Goal: Task Accomplishment & Management: Use online tool/utility

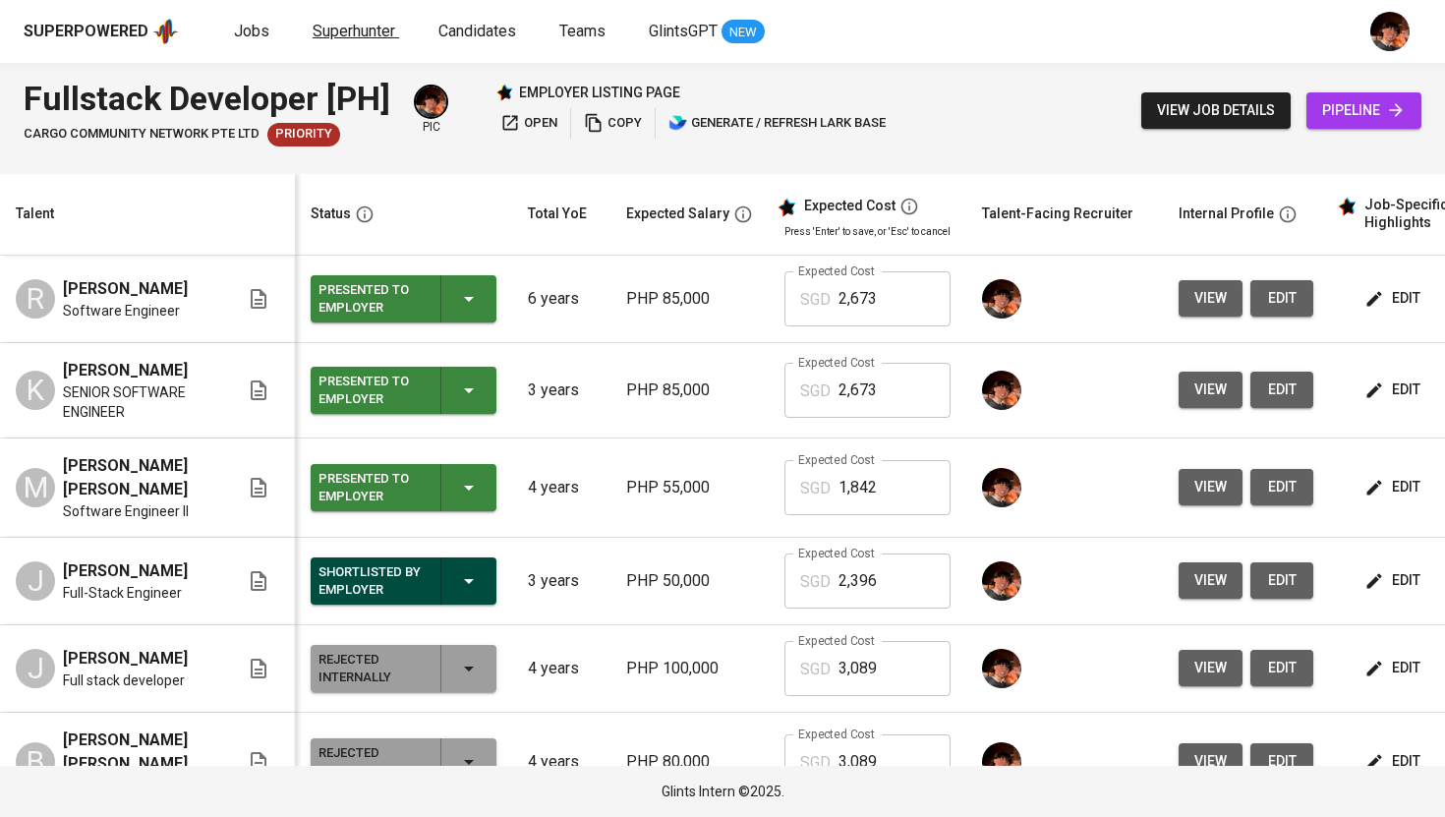
click at [371, 30] on span "Superhunter" at bounding box center [354, 31] width 83 height 19
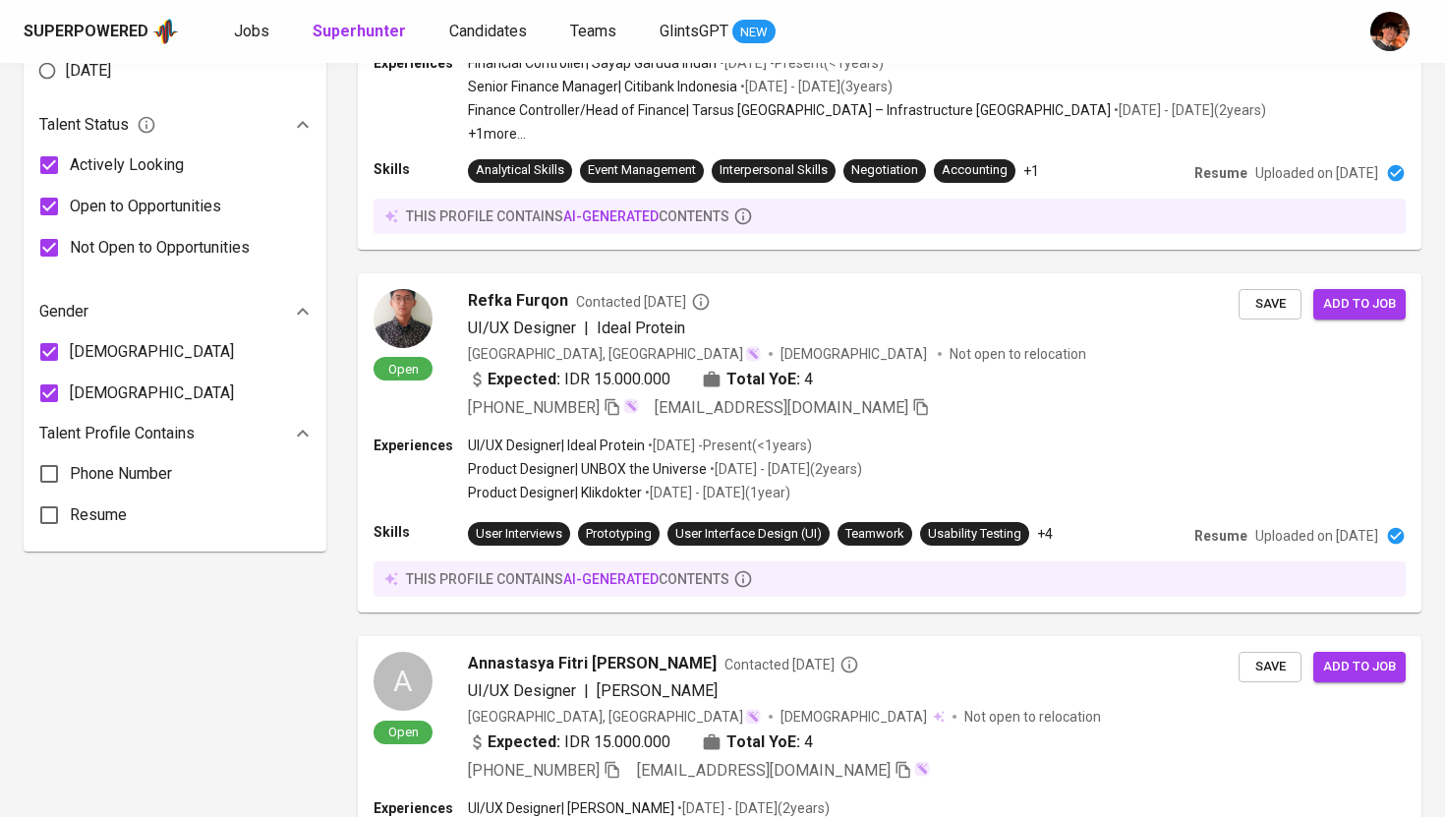
scroll to position [1166, 0]
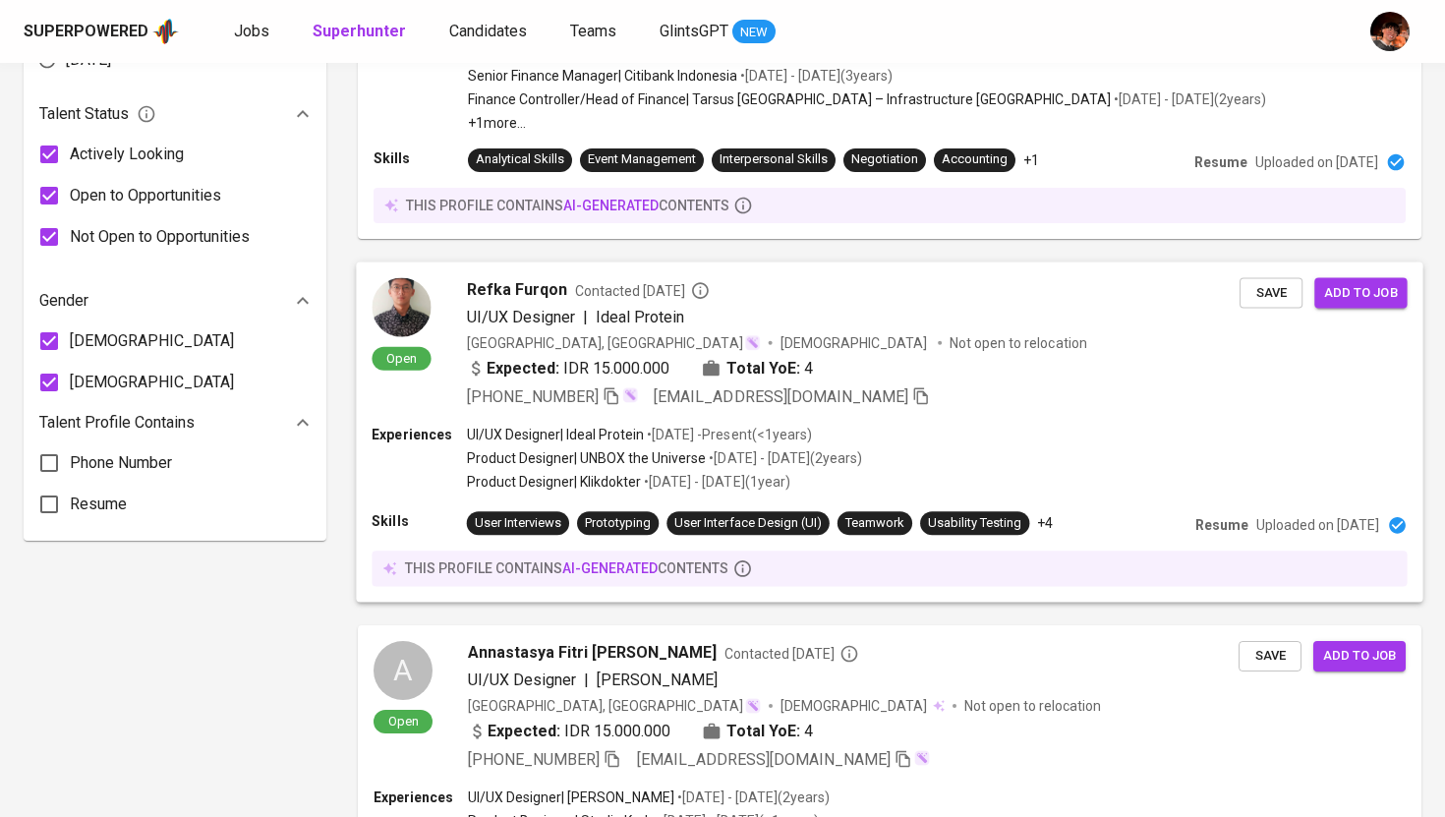
click at [538, 287] on span "Refka Furqon" at bounding box center [517, 289] width 100 height 24
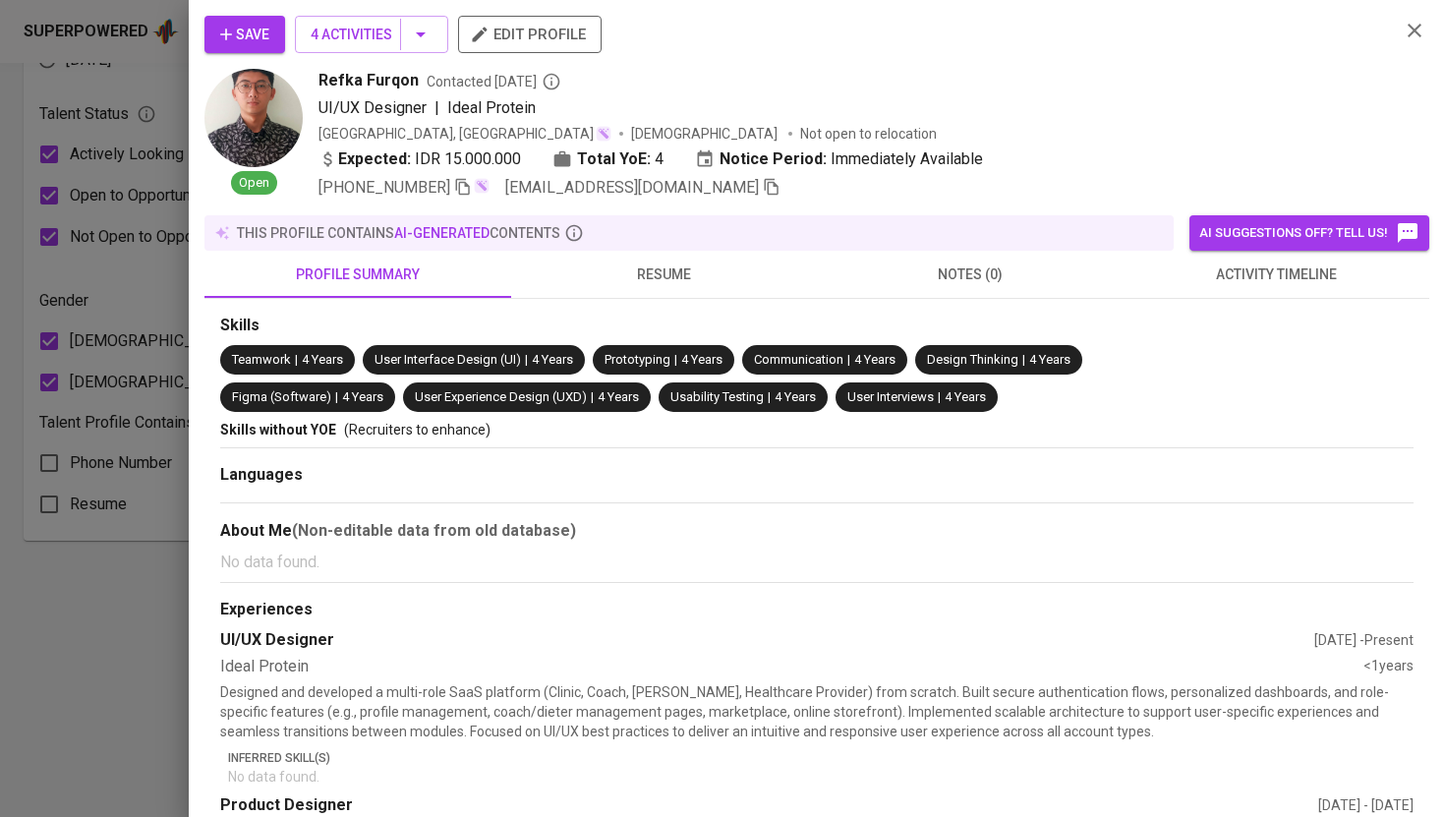
click at [145, 88] on div at bounding box center [722, 408] width 1445 height 817
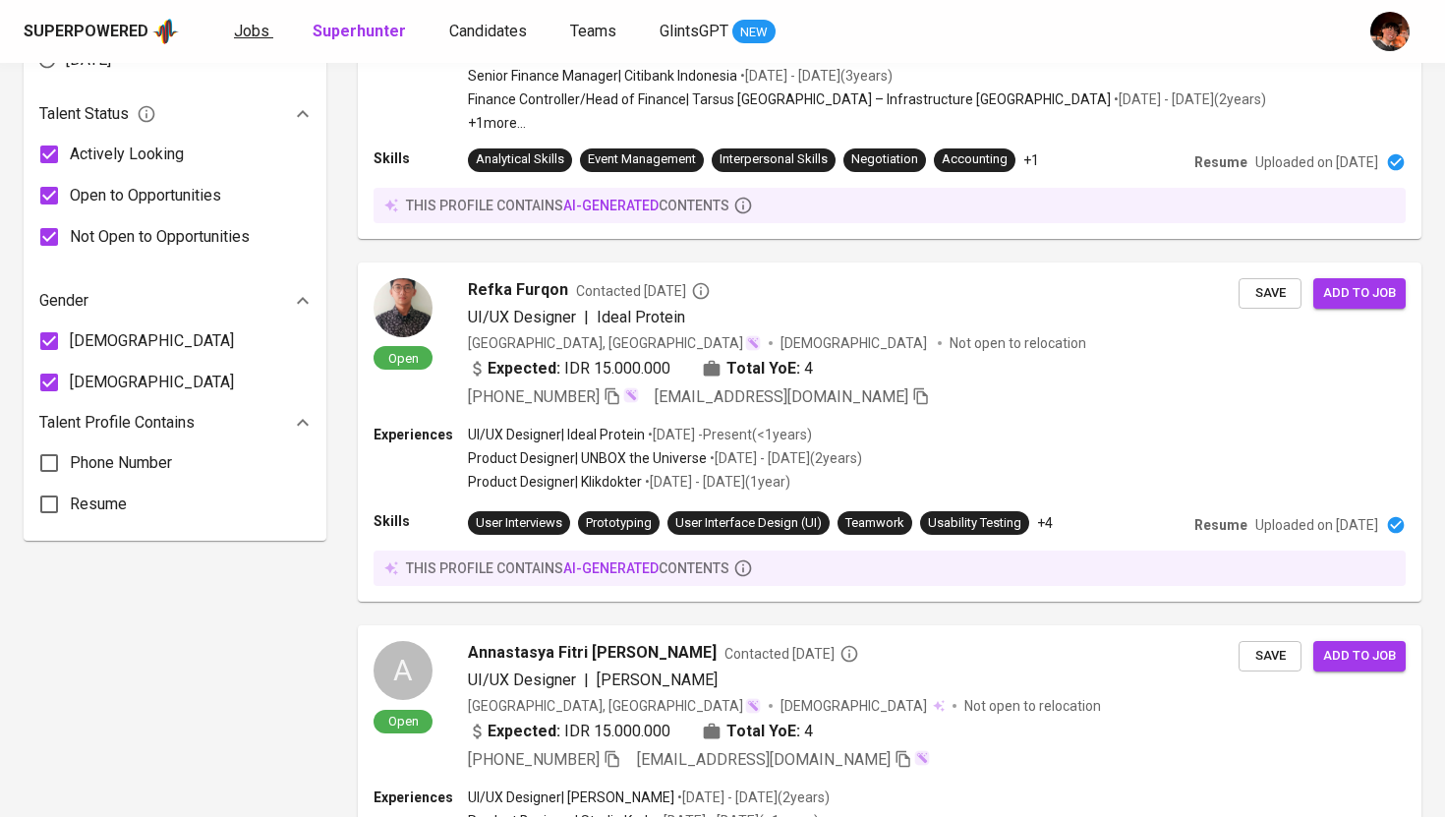
click at [247, 33] on span "Jobs" at bounding box center [251, 31] width 35 height 19
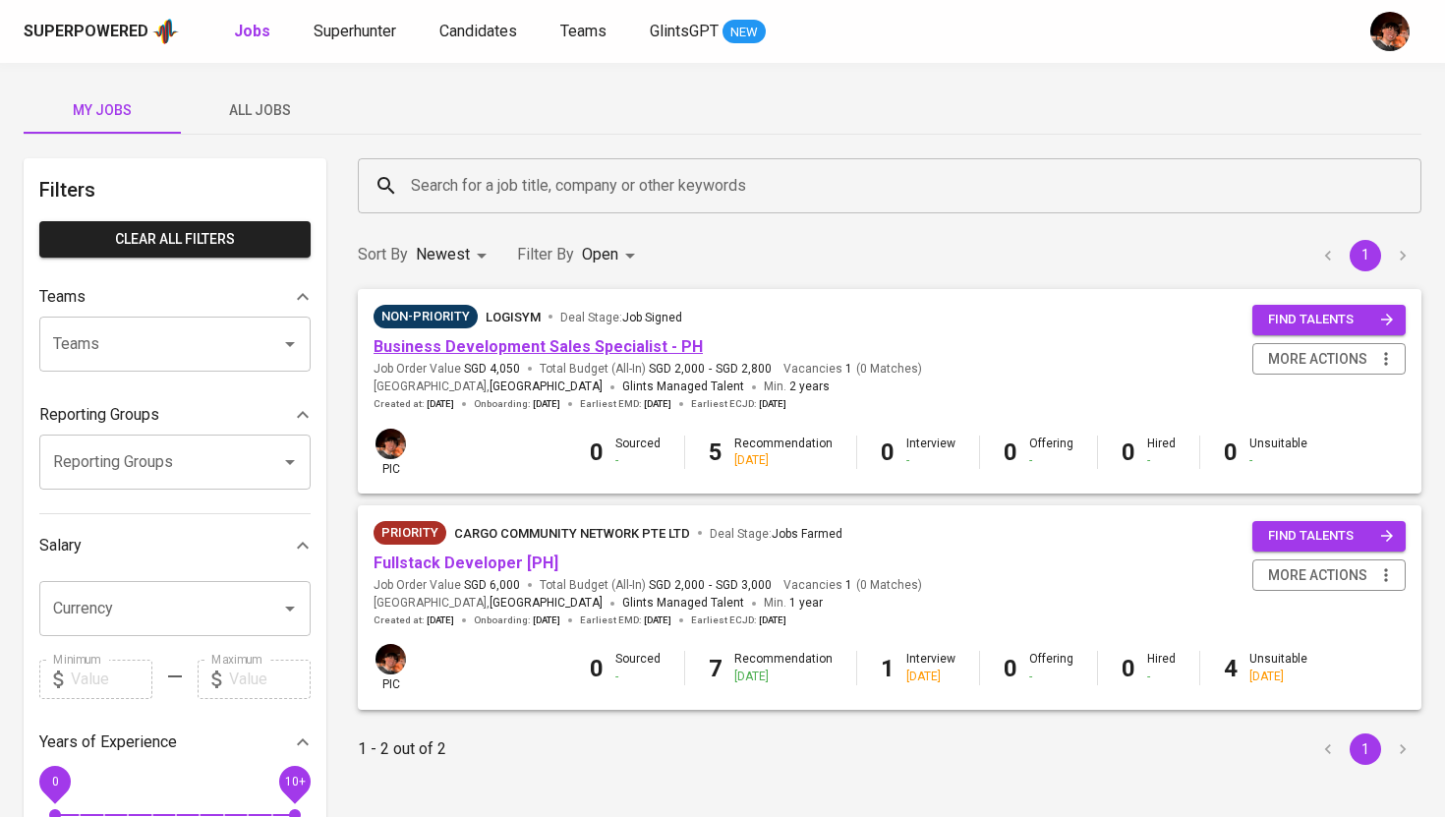
click at [465, 350] on link "Business Development Sales Specialist - PH" at bounding box center [538, 346] width 329 height 19
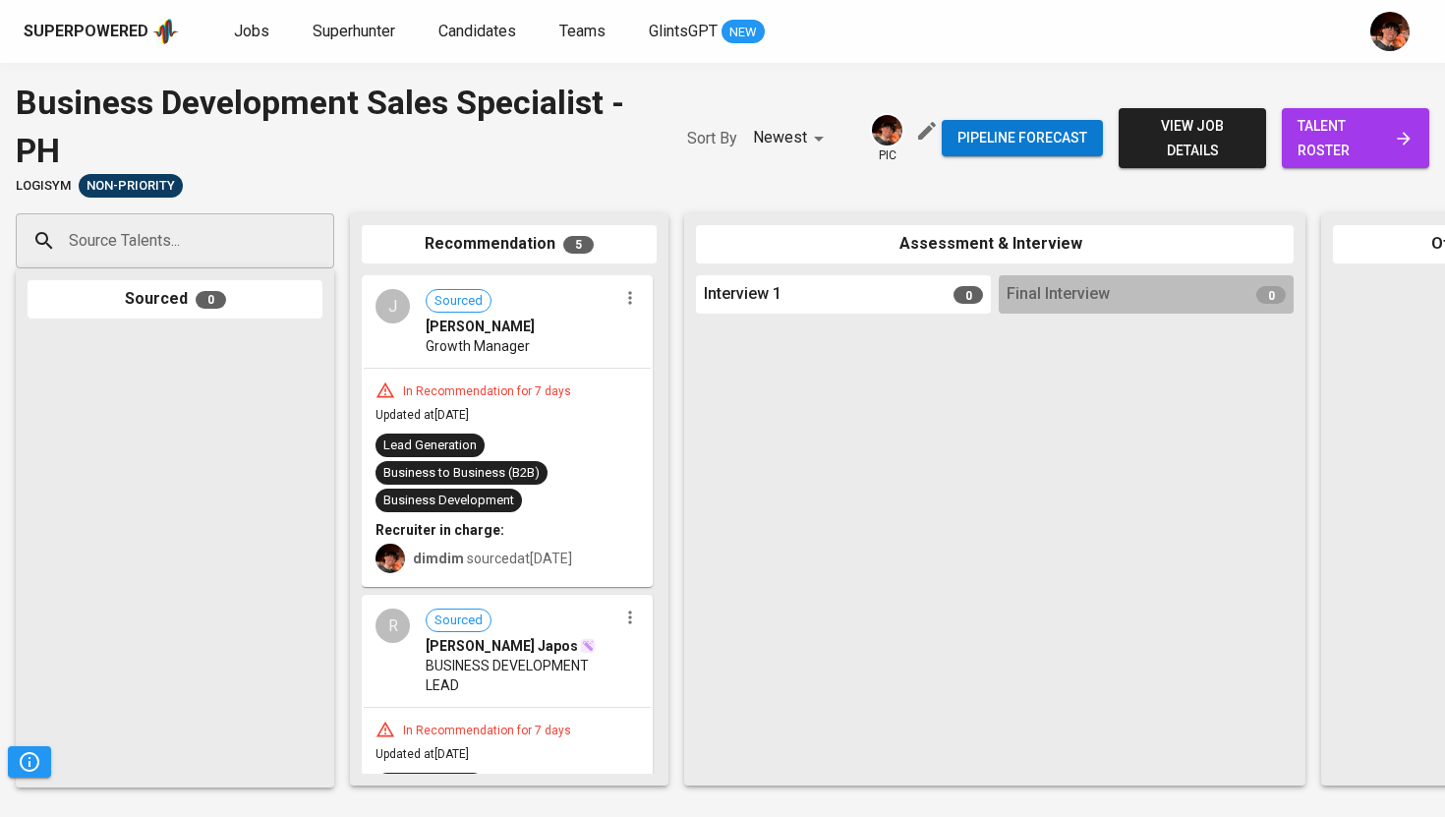
click at [212, 306] on span "0" at bounding box center [211, 300] width 30 height 18
click at [182, 304] on div "Sourced 0" at bounding box center [175, 299] width 295 height 38
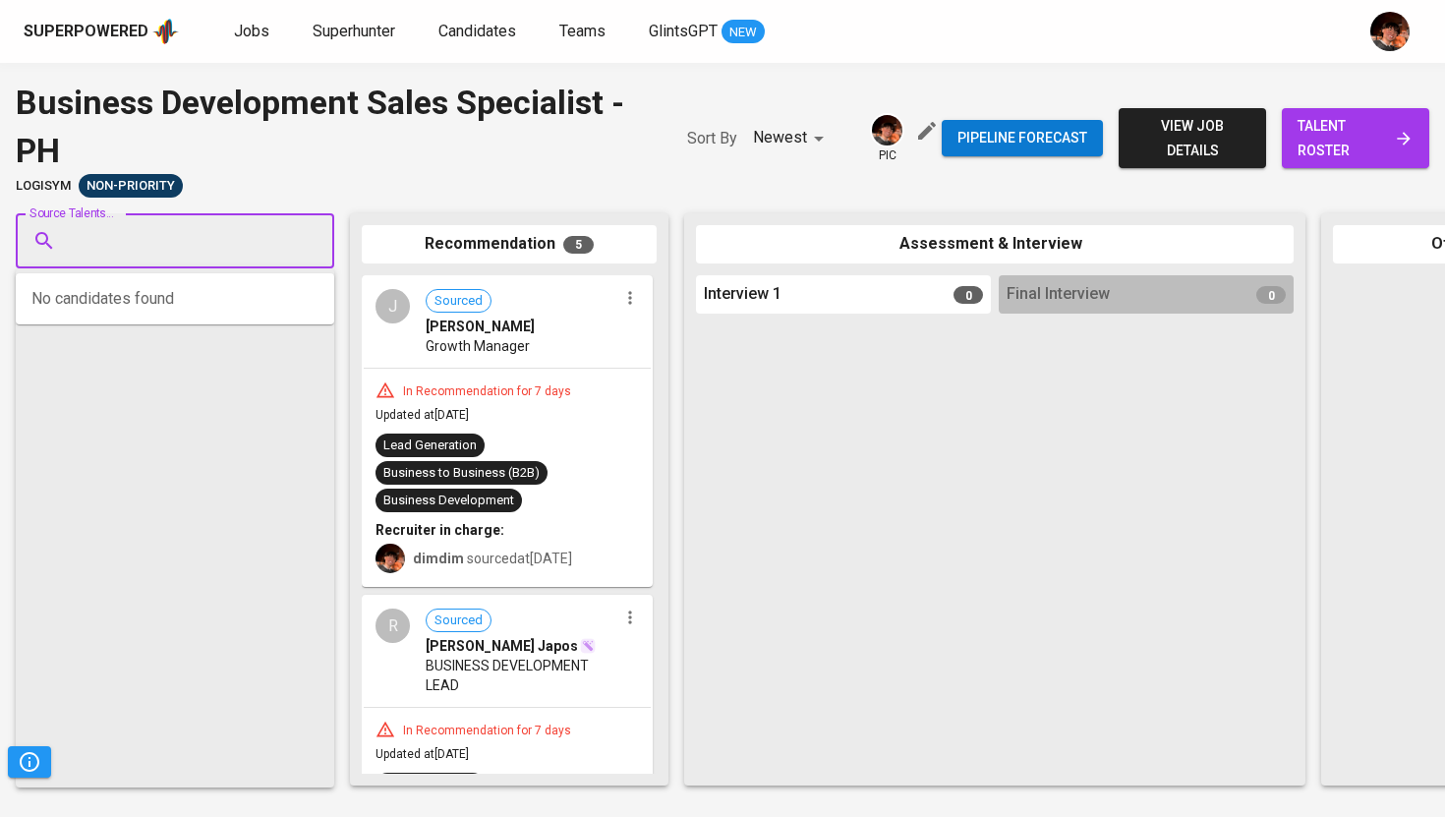
click at [187, 246] on input "Source Talents..." at bounding box center [167, 240] width 206 height 37
click at [191, 422] on div at bounding box center [175, 552] width 295 height 445
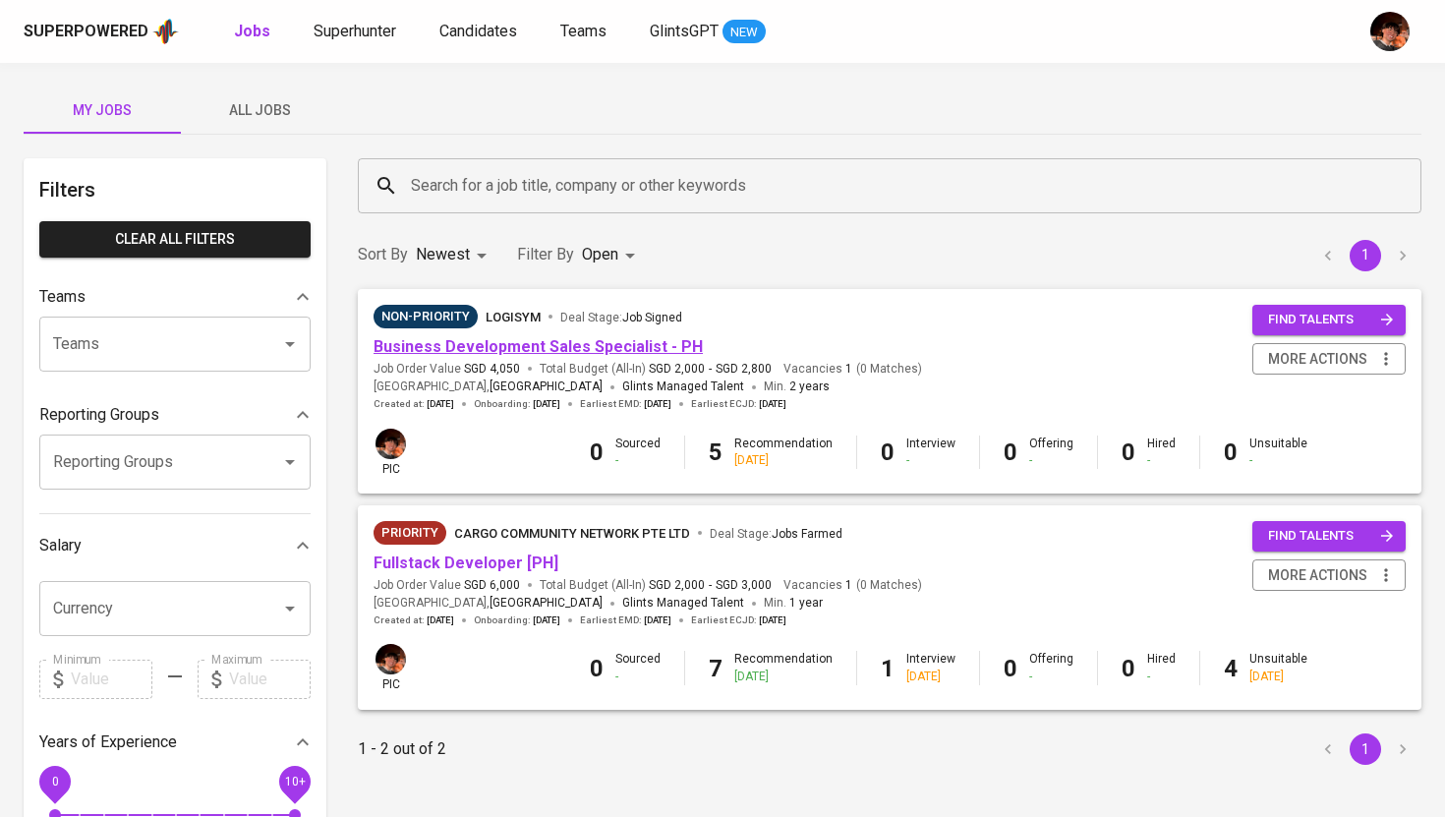
click at [434, 344] on link "Business Development Sales Specialist - PH" at bounding box center [538, 346] width 329 height 19
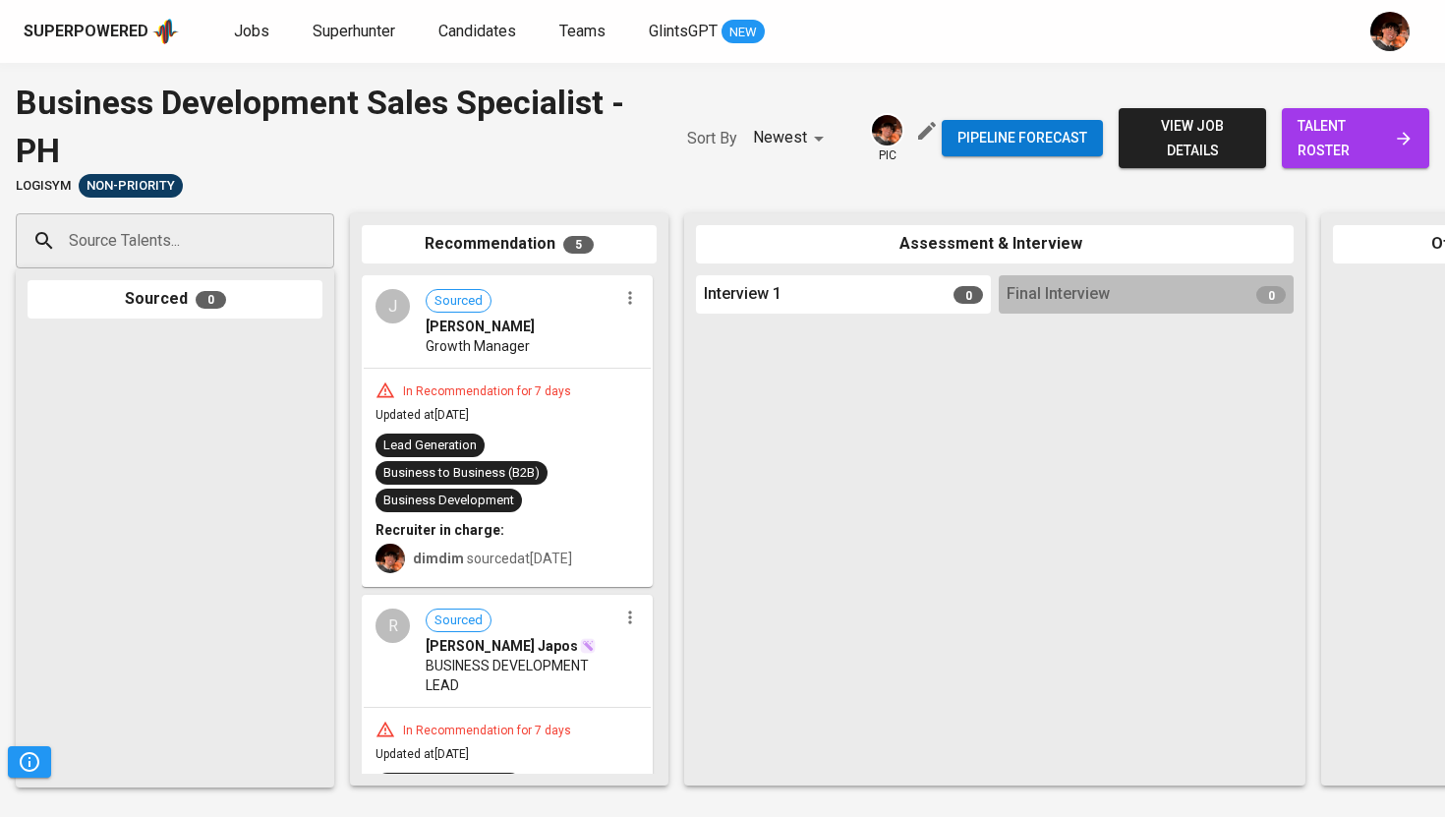
click at [1360, 143] on span "talent roster" at bounding box center [1356, 138] width 116 height 48
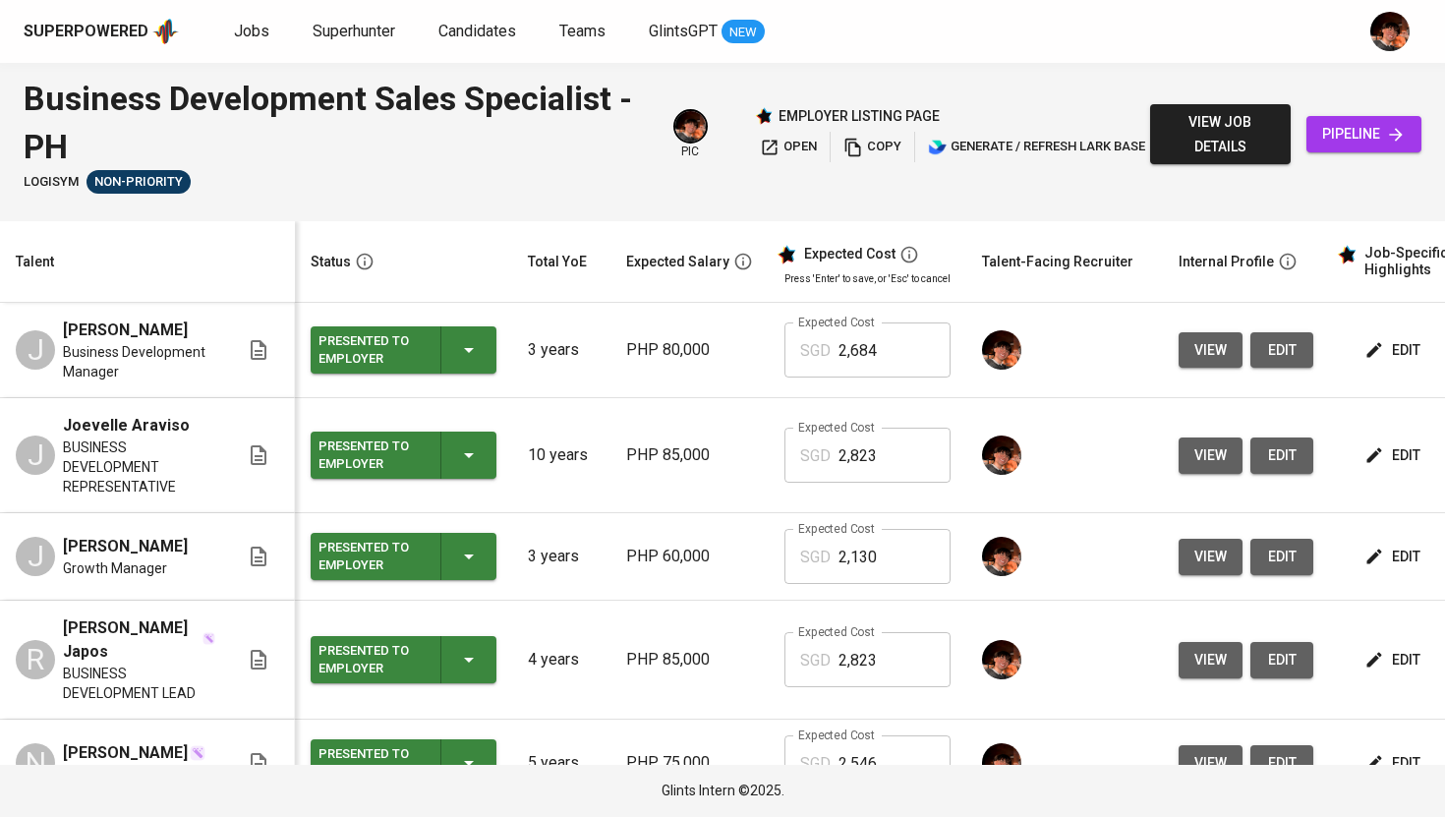
scroll to position [78, 0]
